Goal: Check status: Check status

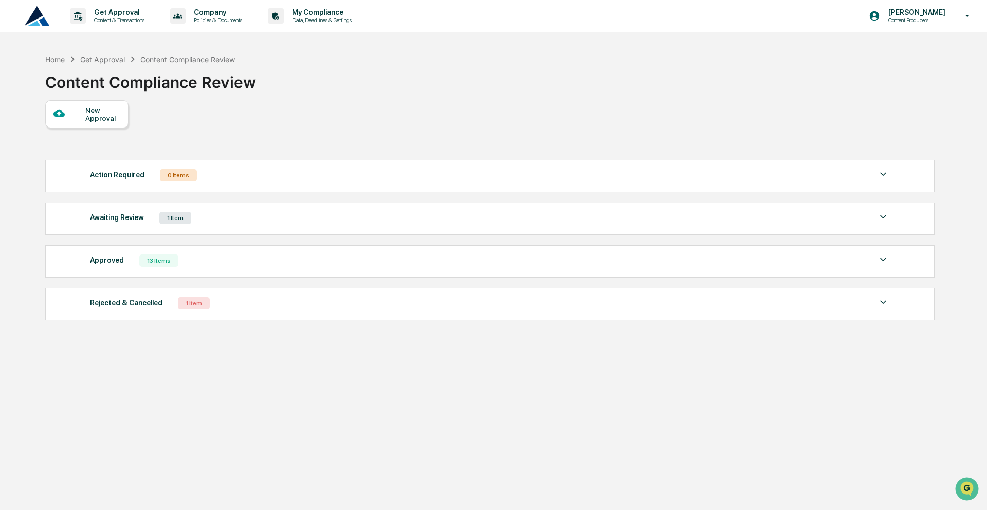
click at [887, 214] on img at bounding box center [883, 217] width 12 height 12
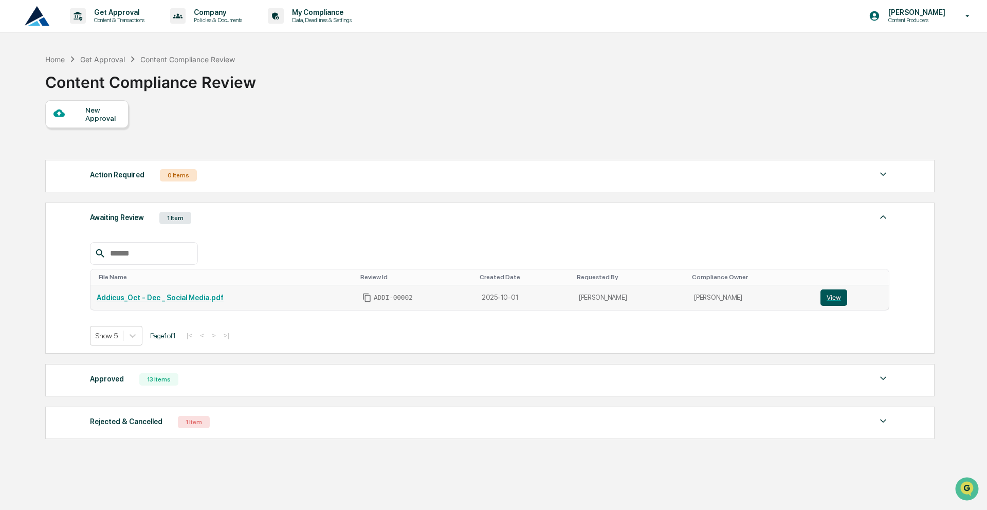
click at [829, 297] on button "View" at bounding box center [833, 297] width 27 height 16
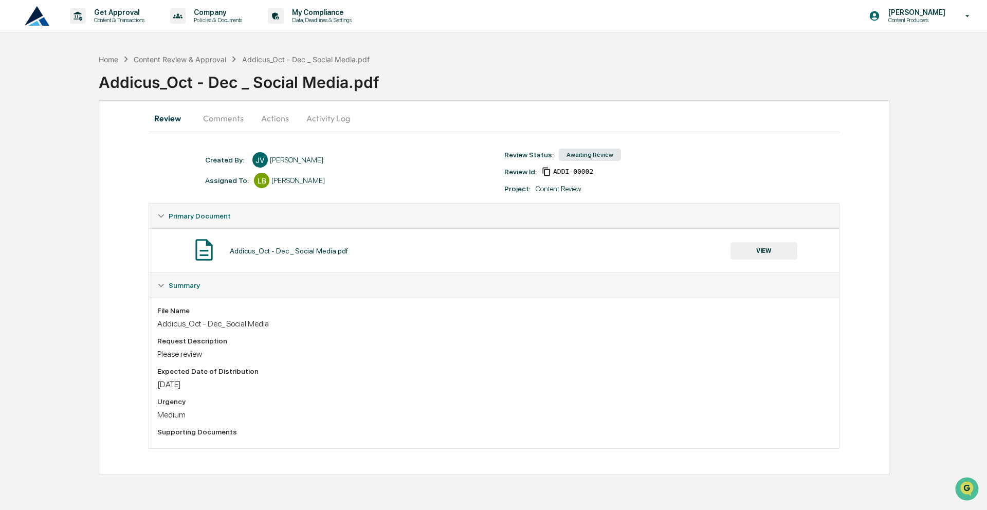
click at [239, 123] on button "Comments" at bounding box center [223, 118] width 57 height 25
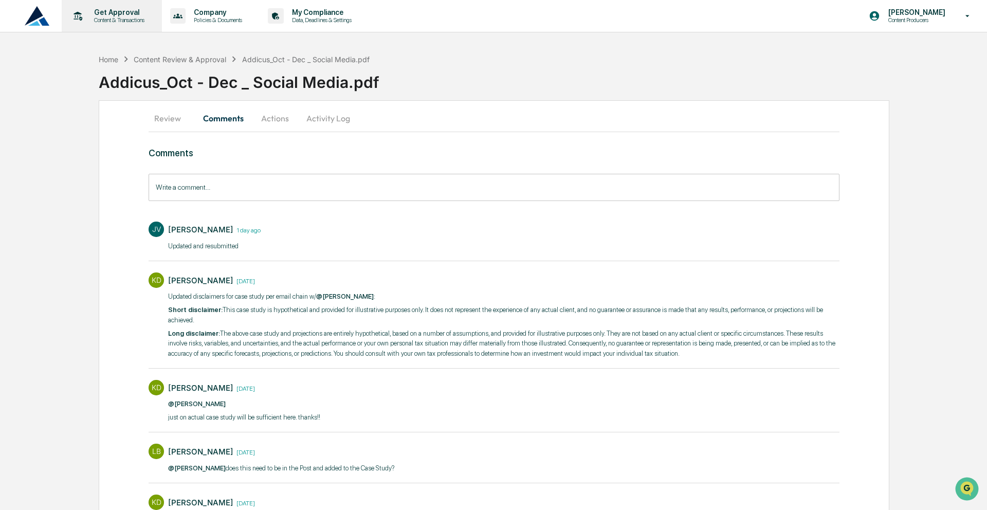
click at [120, 8] on p "Get Approval" at bounding box center [118, 12] width 64 height 8
